Goal: Task Accomplishment & Management: Manage account settings

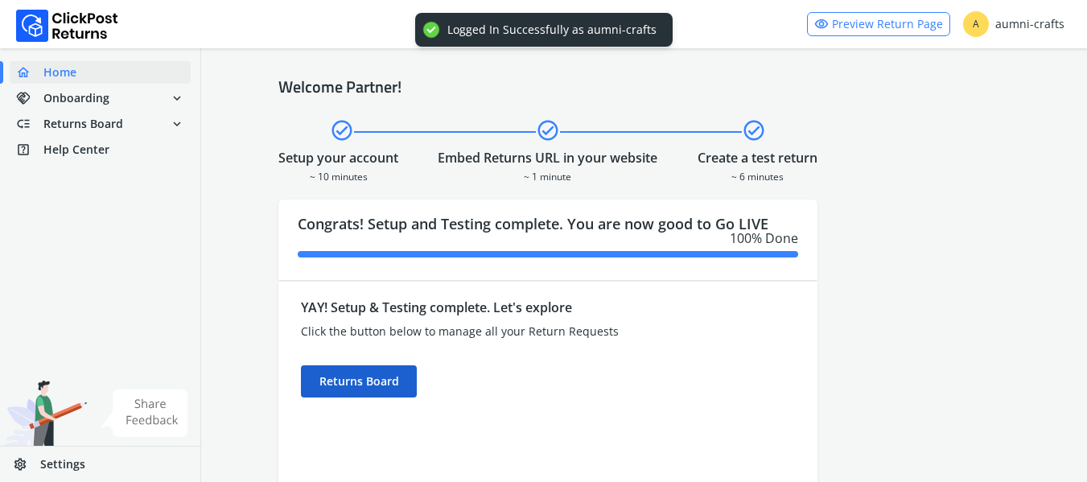
click at [347, 388] on div "Returns Board" at bounding box center [359, 381] width 116 height 32
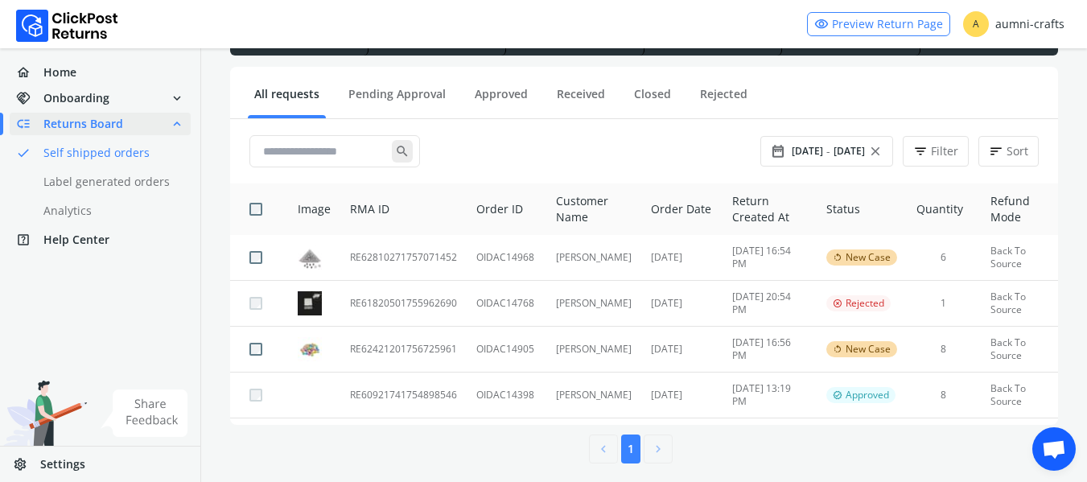
scroll to position [152, 0]
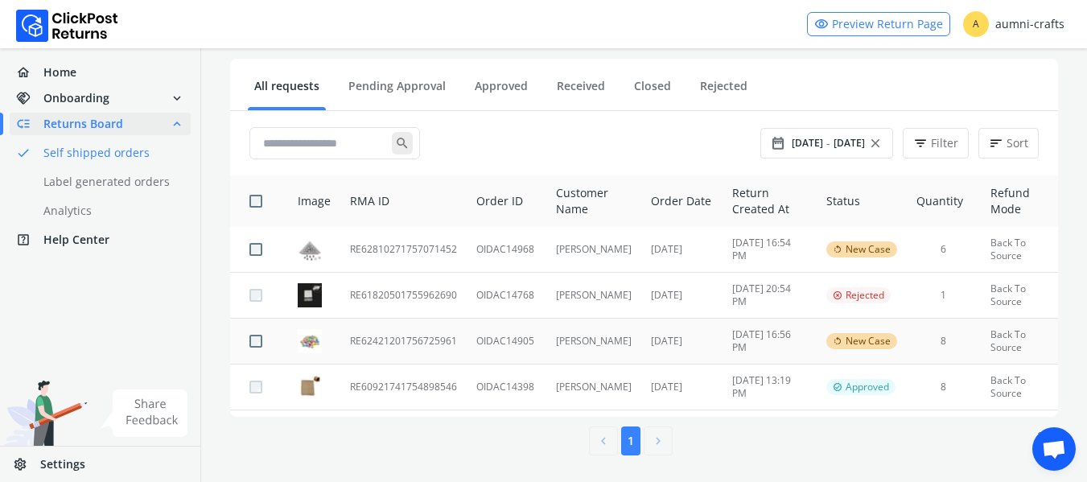
click at [398, 343] on td "RE62421201756725961" at bounding box center [403, 342] width 126 height 46
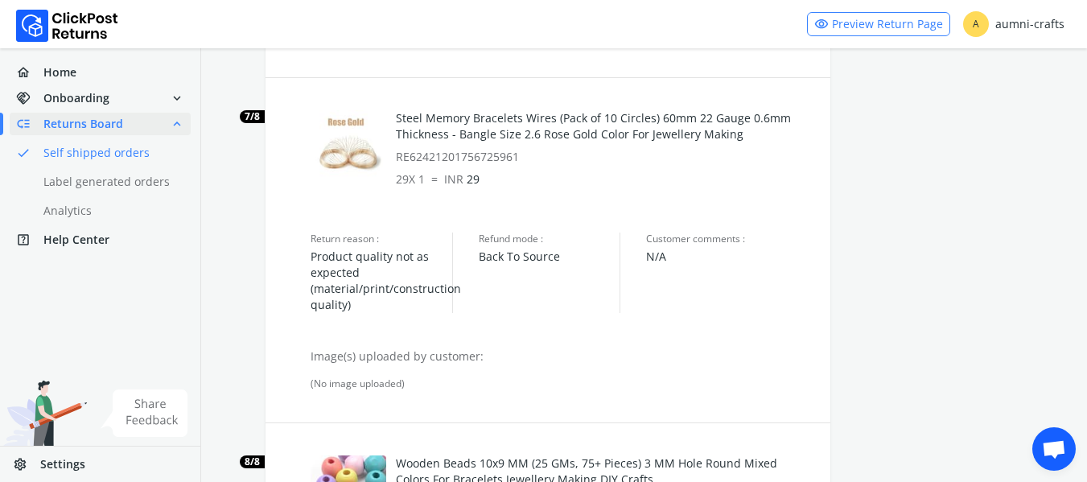
scroll to position [2680, 0]
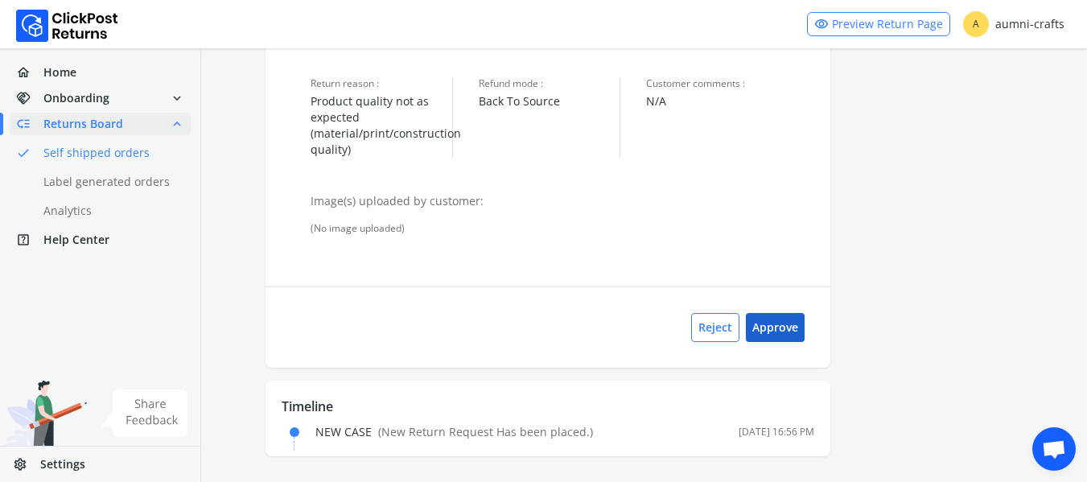
click at [767, 323] on button "Approve" at bounding box center [775, 327] width 59 height 29
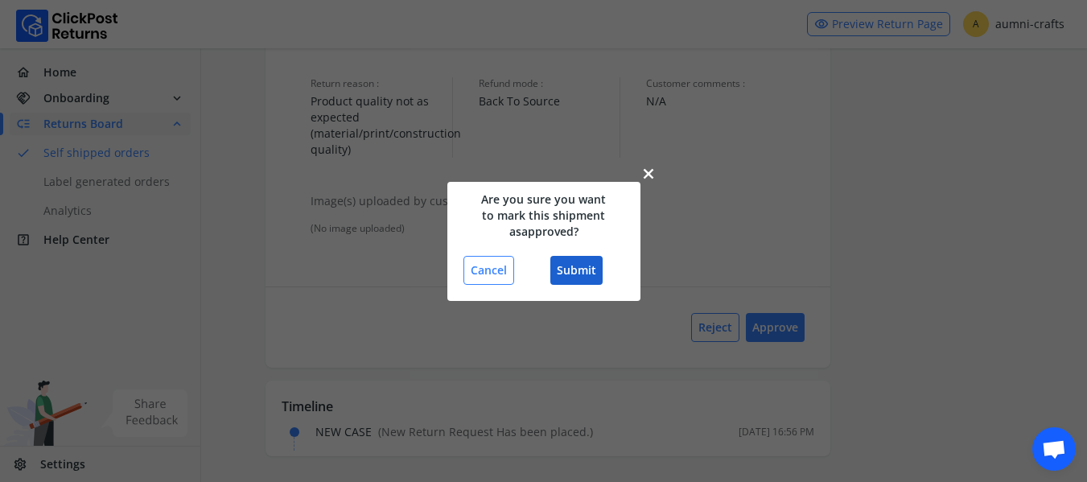
click at [577, 261] on button "Submit" at bounding box center [576, 270] width 52 height 29
click at [581, 274] on button "Submit" at bounding box center [576, 270] width 52 height 29
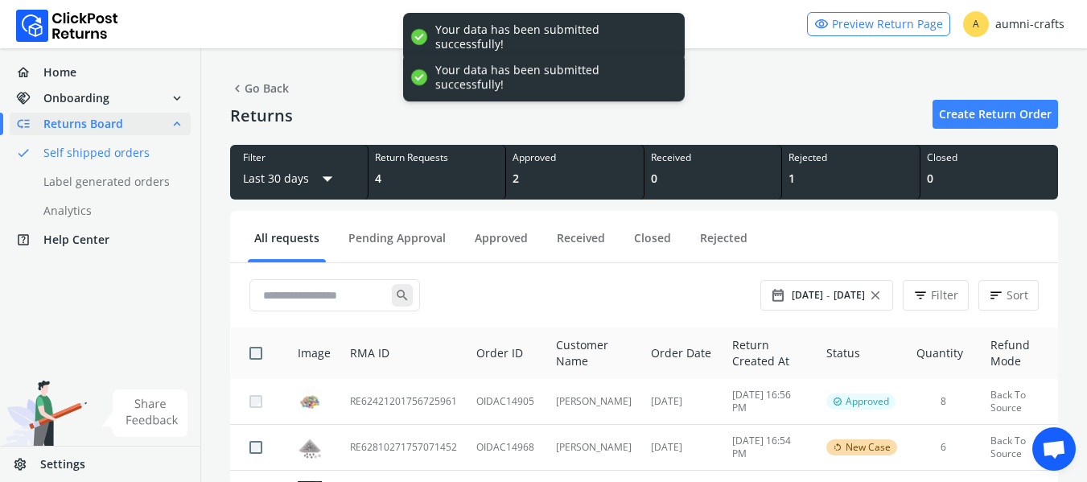
drag, startPoint x: 1094, startPoint y: 407, endPoint x: 1096, endPoint y: 117, distance: 290.4
click at [1086, 130] on html "visibility Preview Return Page A aumni-crafts home Home handshake Onboarding ex…" at bounding box center [543, 318] width 1087 height 636
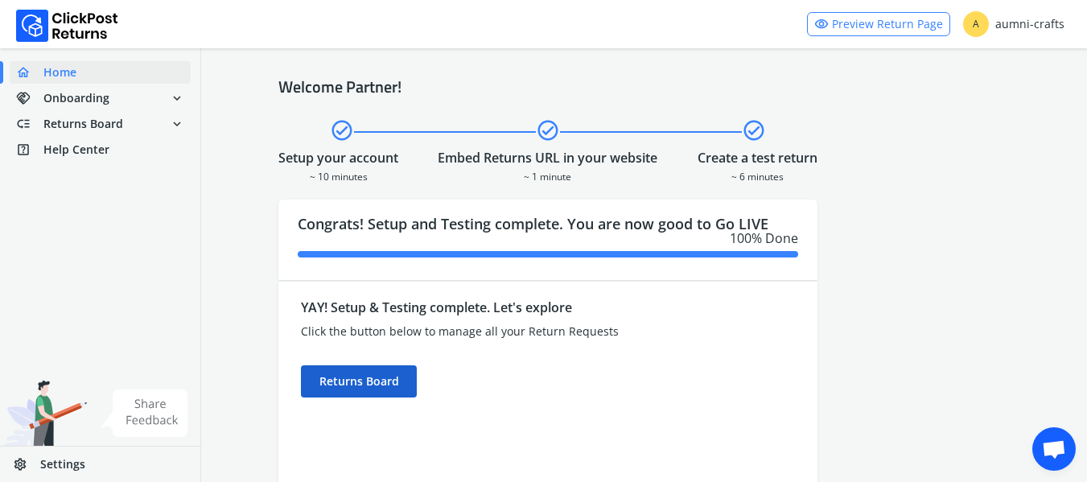
click at [372, 378] on div "Returns Board" at bounding box center [359, 381] width 116 height 32
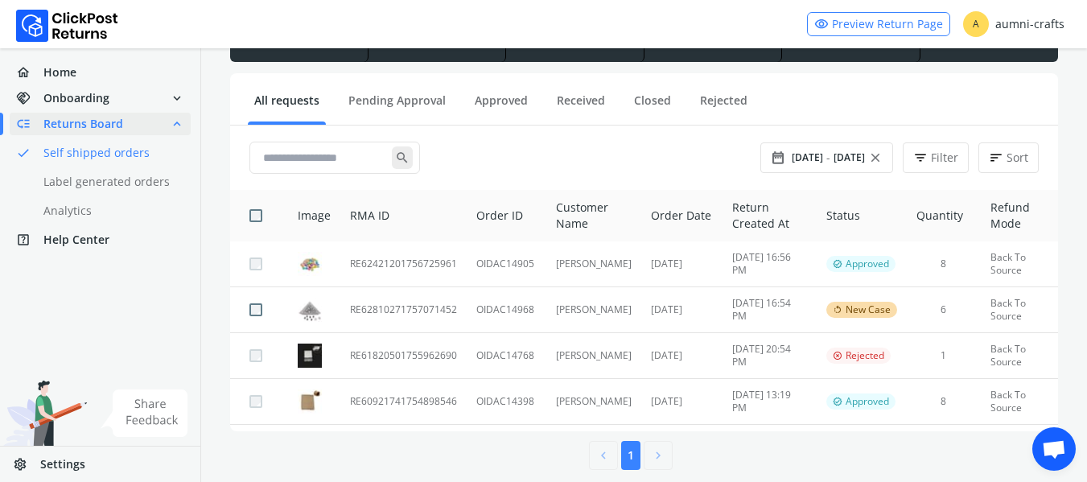
scroll to position [150, 0]
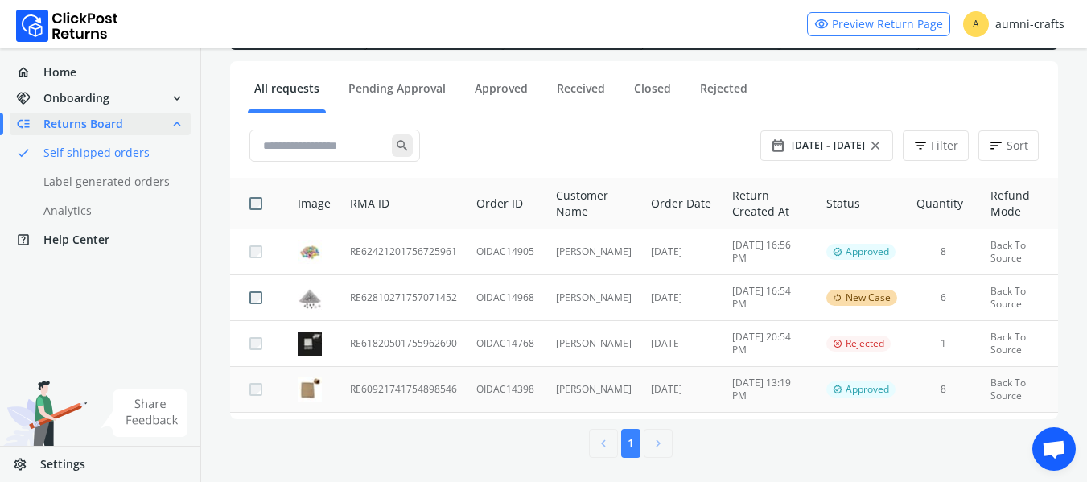
click at [374, 390] on td "RE60921741754898546" at bounding box center [403, 390] width 126 height 46
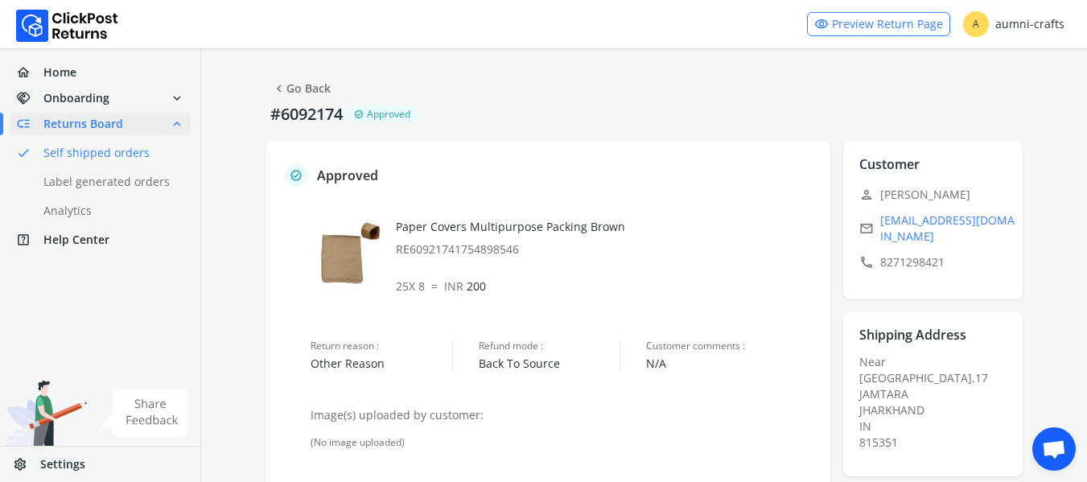
scroll to position [320, 0]
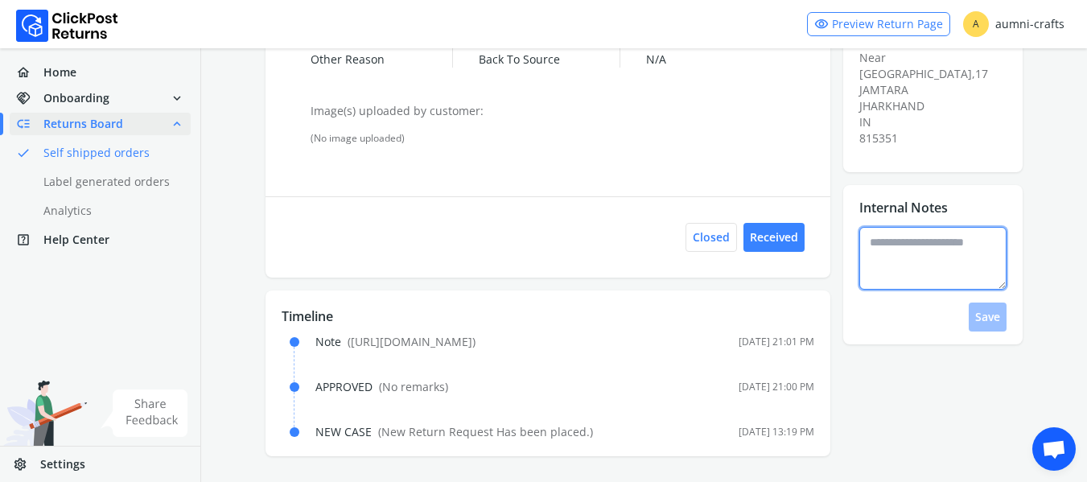
click at [937, 232] on textarea at bounding box center [932, 258] width 147 height 63
type textarea "*"
type textarea "**********"
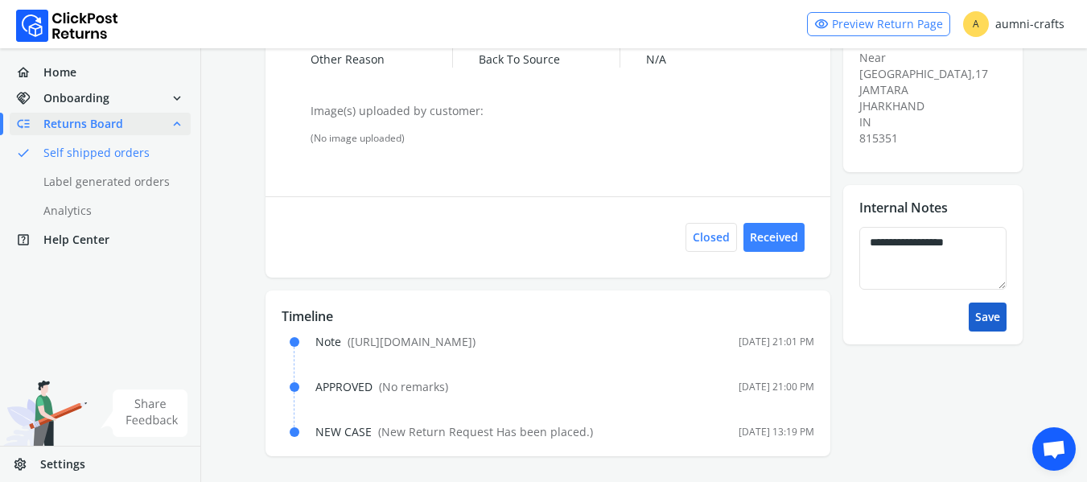
click at [990, 302] on button "Save" at bounding box center [988, 316] width 38 height 29
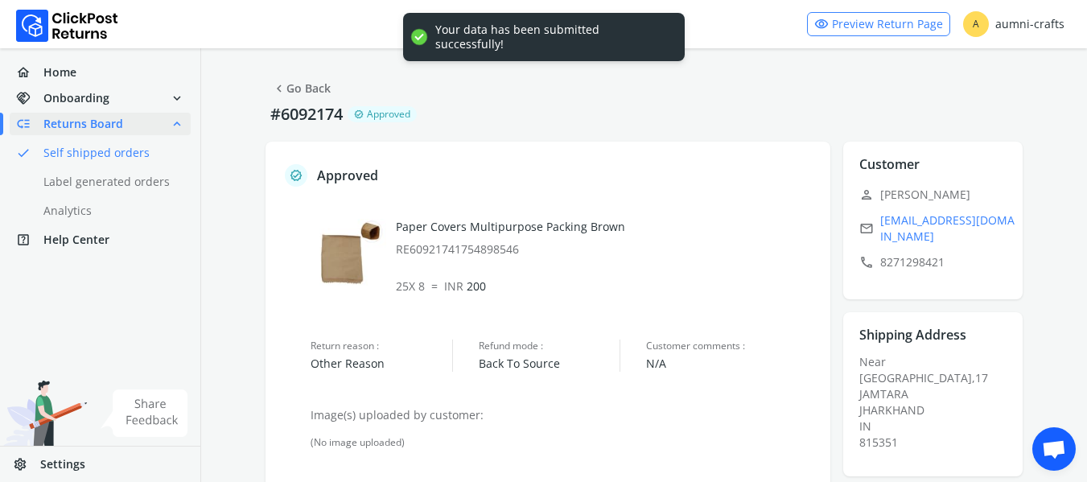
scroll to position [365, 0]
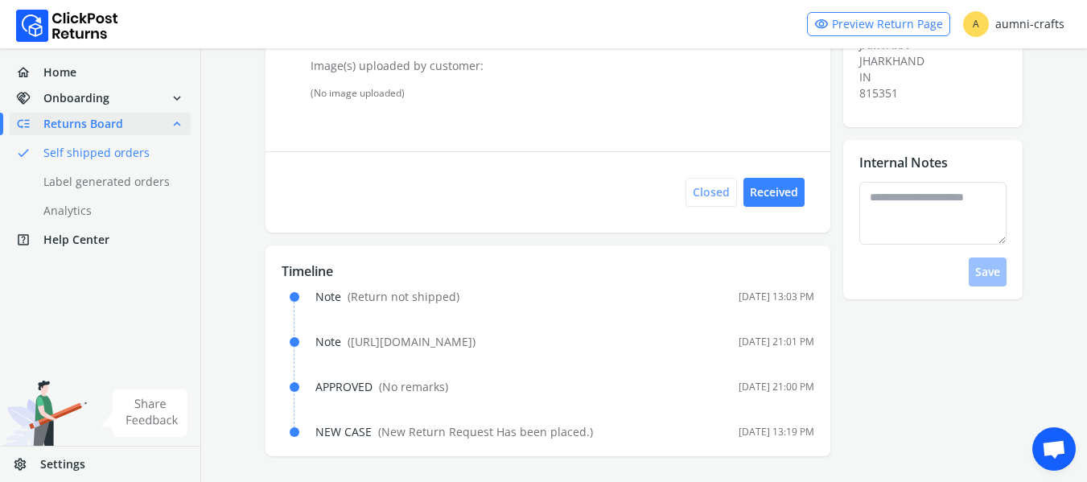
click at [709, 178] on button "Closed" at bounding box center [710, 192] width 51 height 29
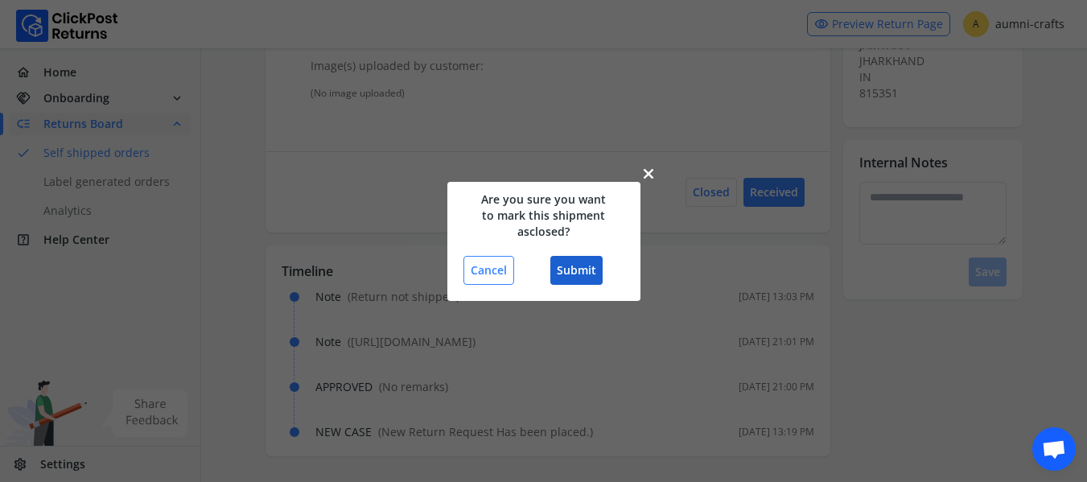
click at [589, 270] on button "Submit" at bounding box center [576, 270] width 52 height 29
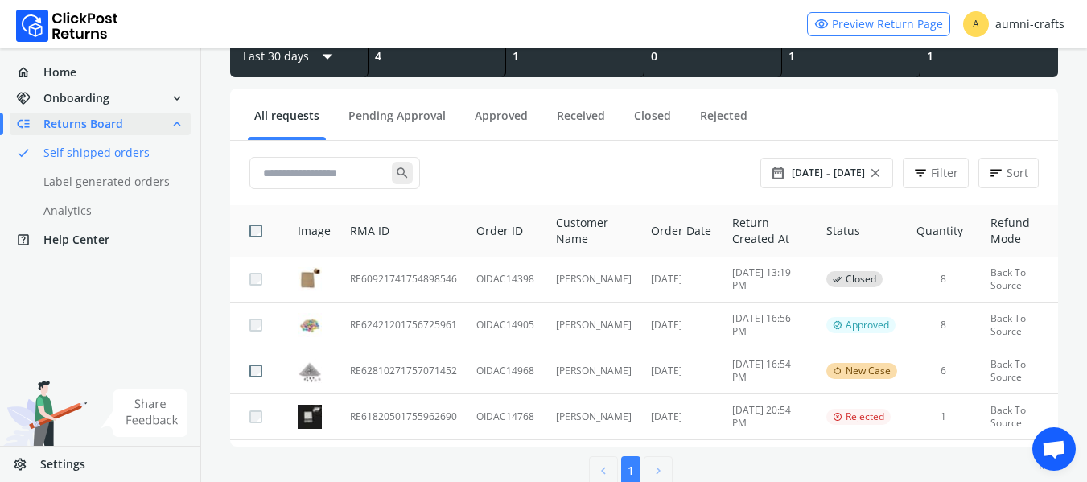
scroll to position [154, 0]
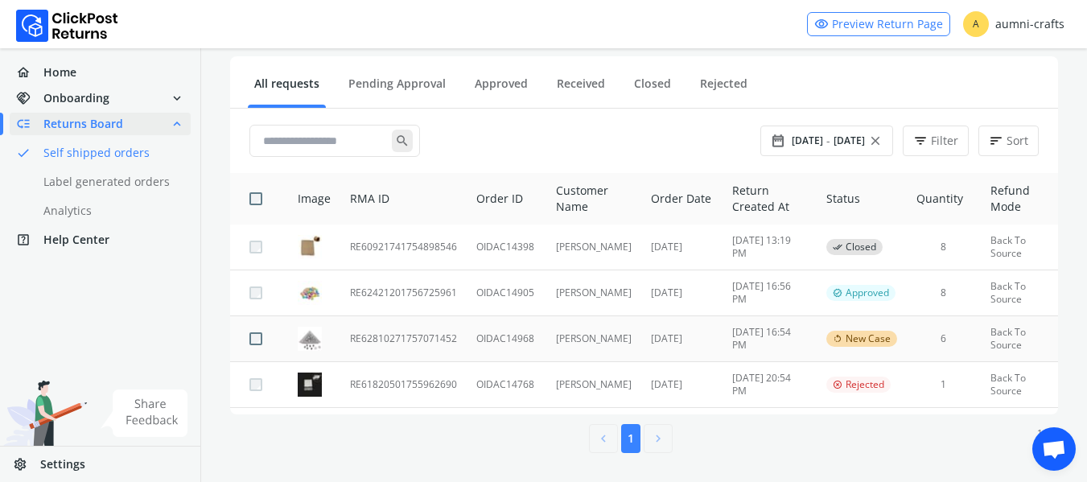
click at [413, 335] on td "RE62810271757071452" at bounding box center [403, 339] width 126 height 46
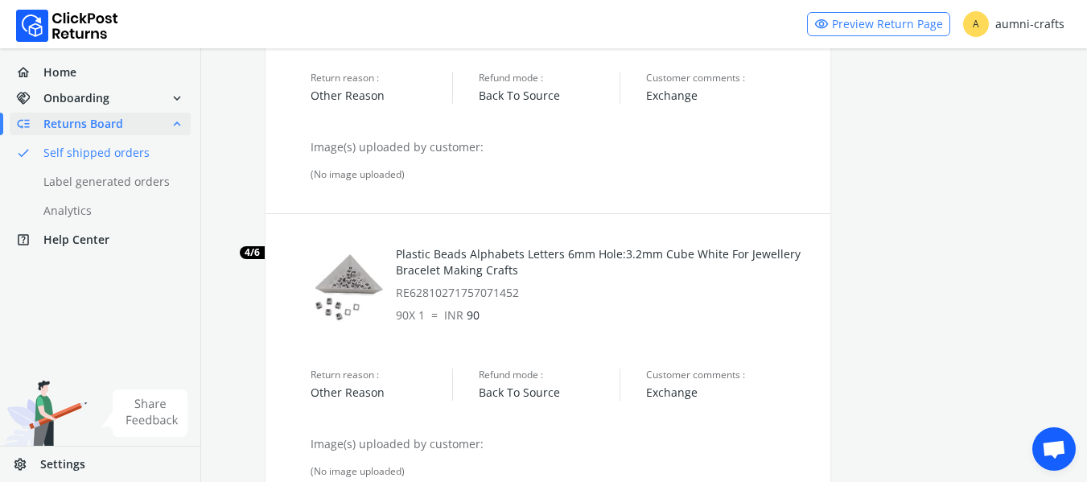
scroll to position [1661, 0]
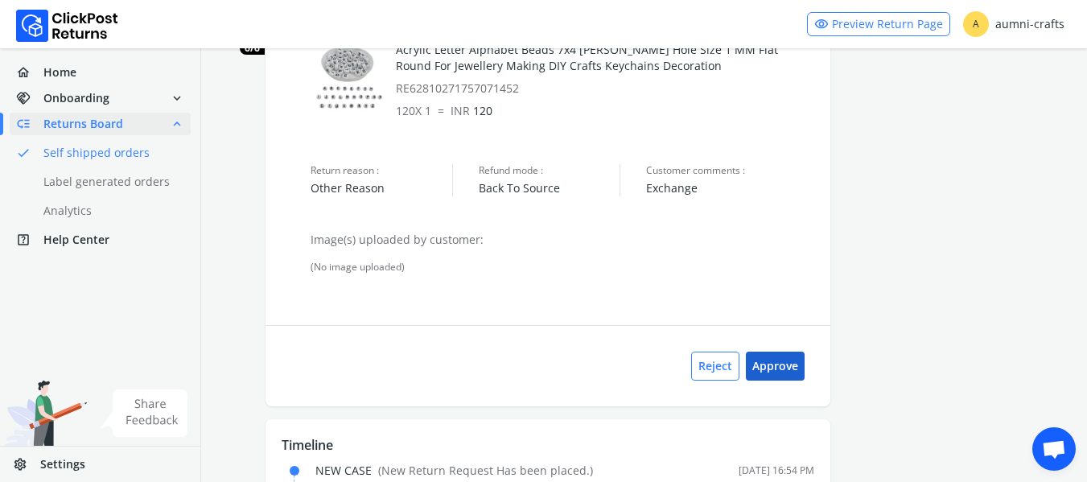
click at [779, 361] on button "Approve" at bounding box center [775, 366] width 59 height 29
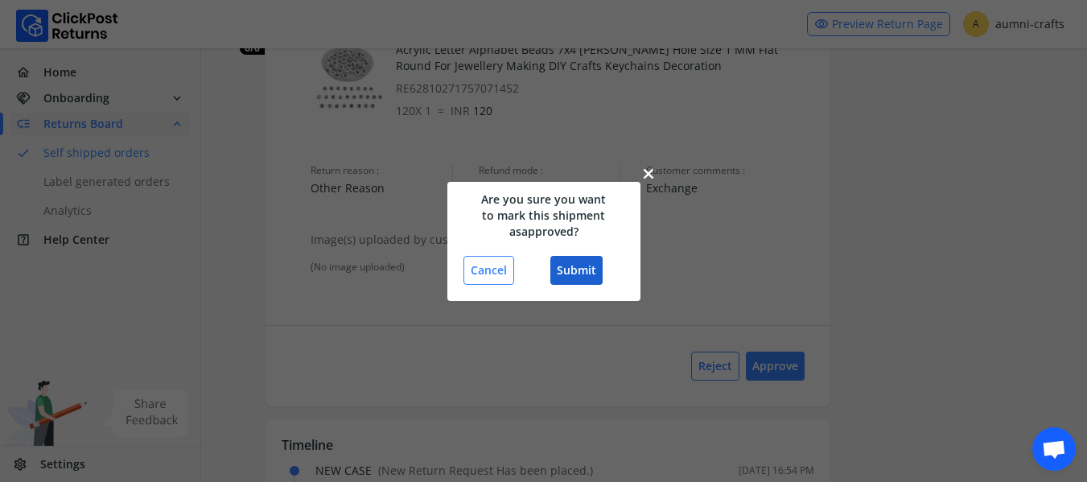
click at [591, 269] on button "Submit" at bounding box center [576, 270] width 52 height 29
